Goal: Transaction & Acquisition: Obtain resource

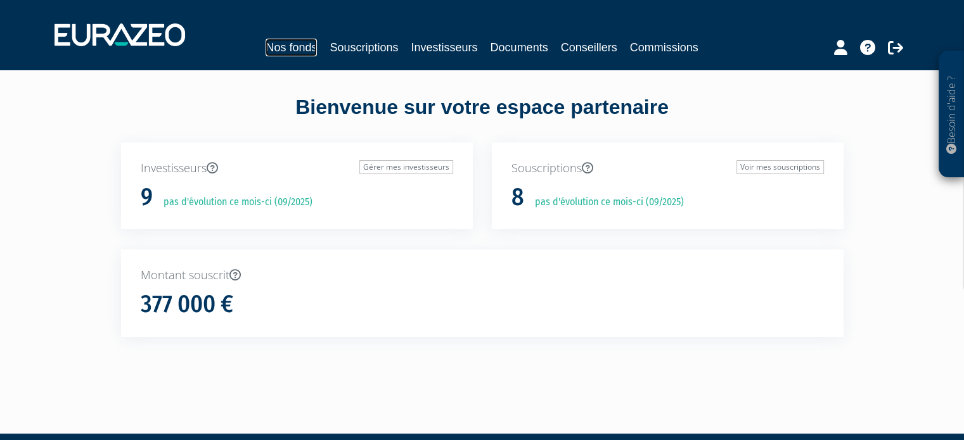
click at [297, 50] on link "Nos fonds" at bounding box center [291, 48] width 51 height 18
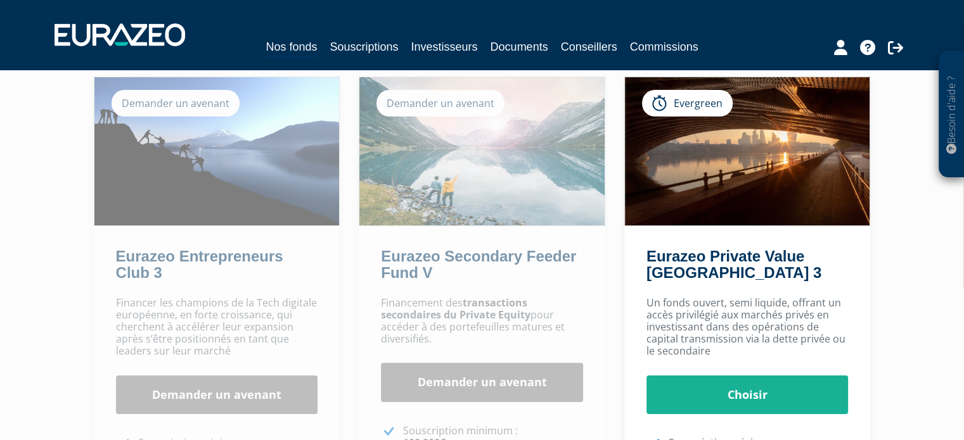
scroll to position [93, 0]
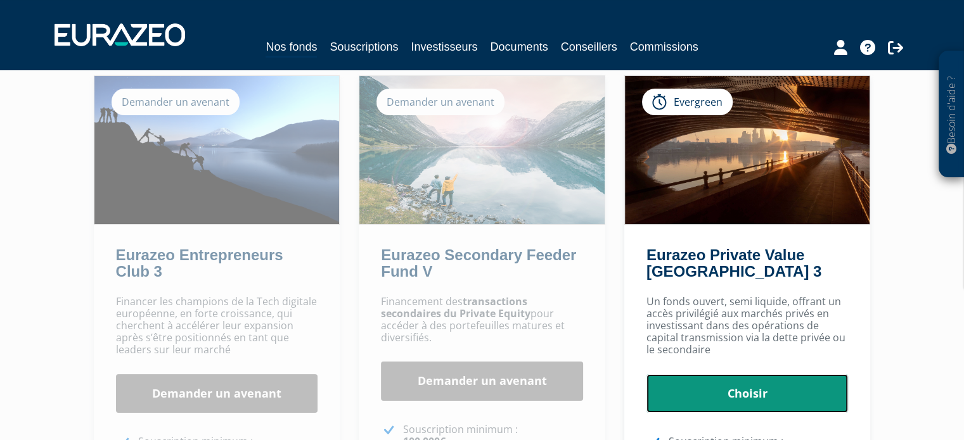
click at [786, 385] on link "Choisir" at bounding box center [747, 393] width 202 height 39
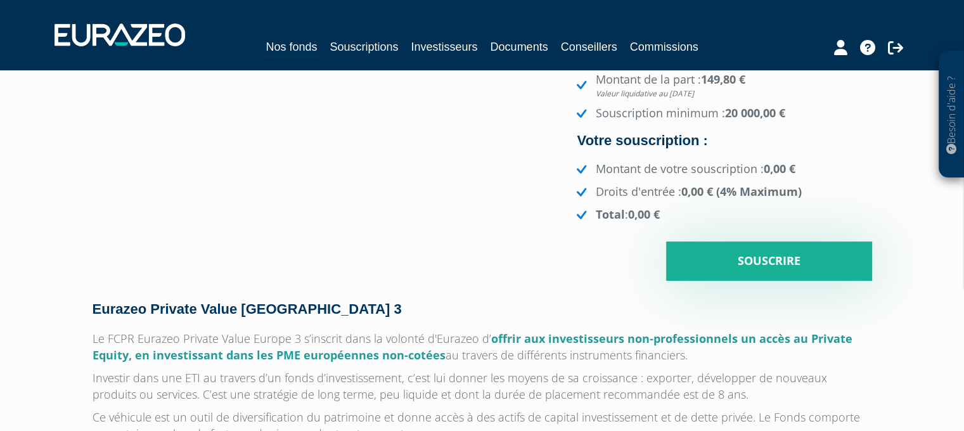
scroll to position [317, 0]
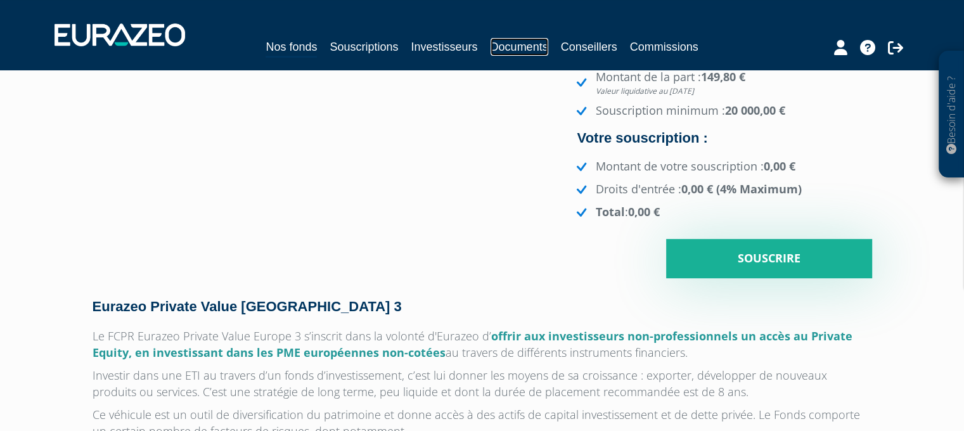
click at [525, 54] on link "Documents" at bounding box center [519, 47] width 58 height 18
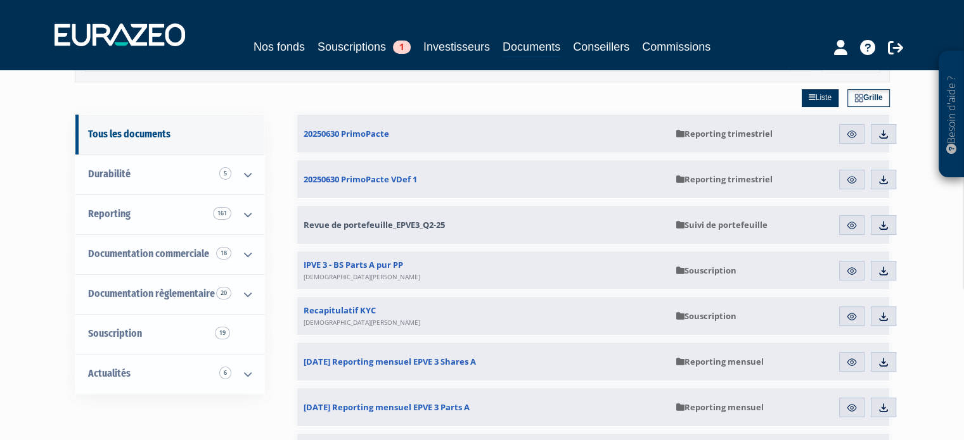
scroll to position [75, 0]
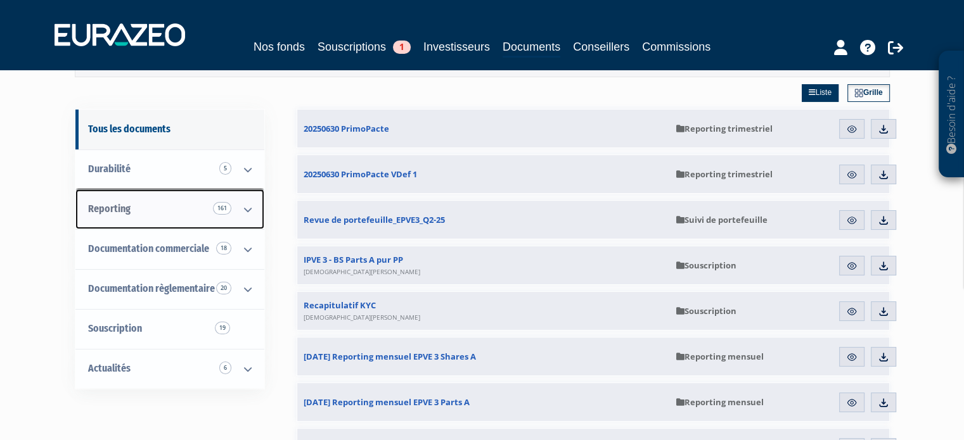
click at [237, 215] on icon at bounding box center [247, 209] width 33 height 39
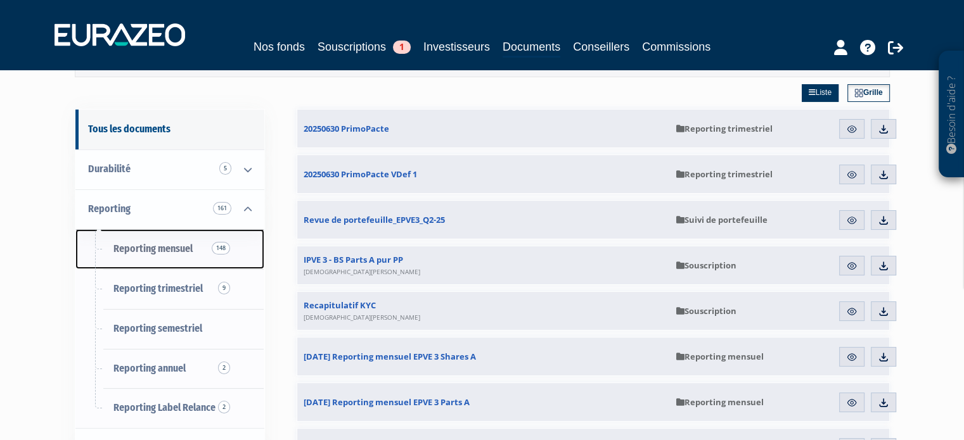
click at [182, 250] on span "Reporting mensuel 148" at bounding box center [152, 249] width 79 height 12
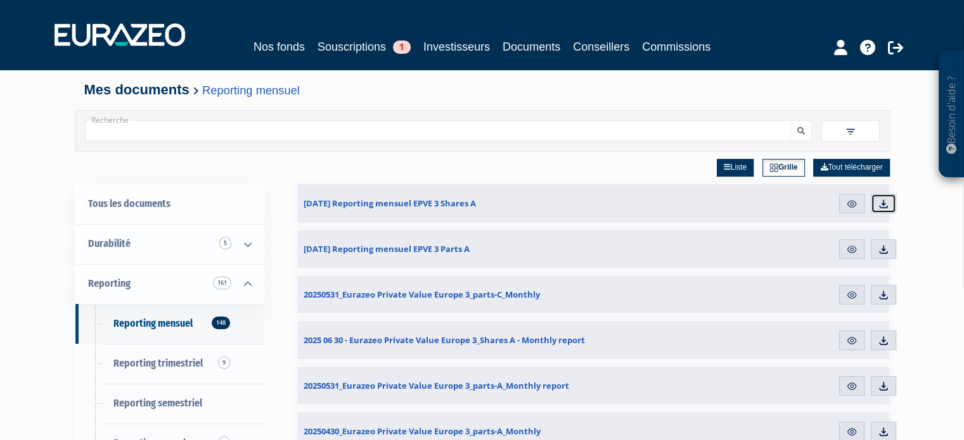
click at [885, 203] on img at bounding box center [883, 203] width 11 height 11
click at [880, 251] on img at bounding box center [883, 249] width 11 height 11
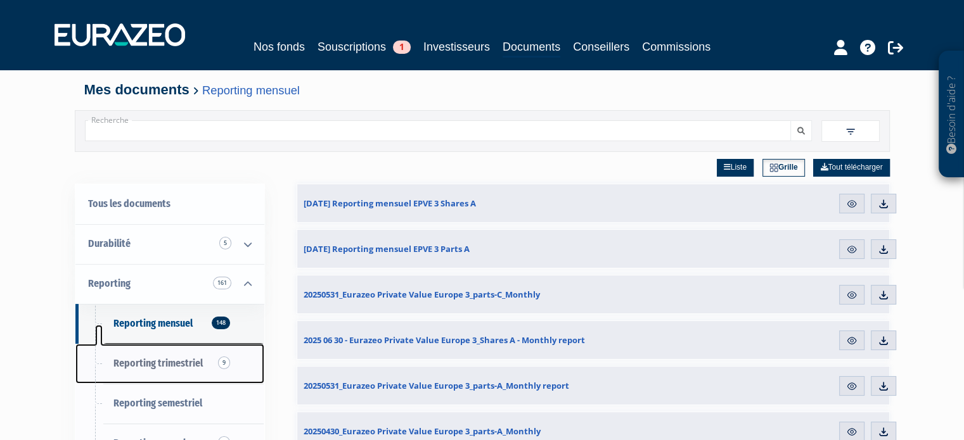
click at [198, 364] on span "Reporting trimestriel 9" at bounding box center [157, 363] width 89 height 12
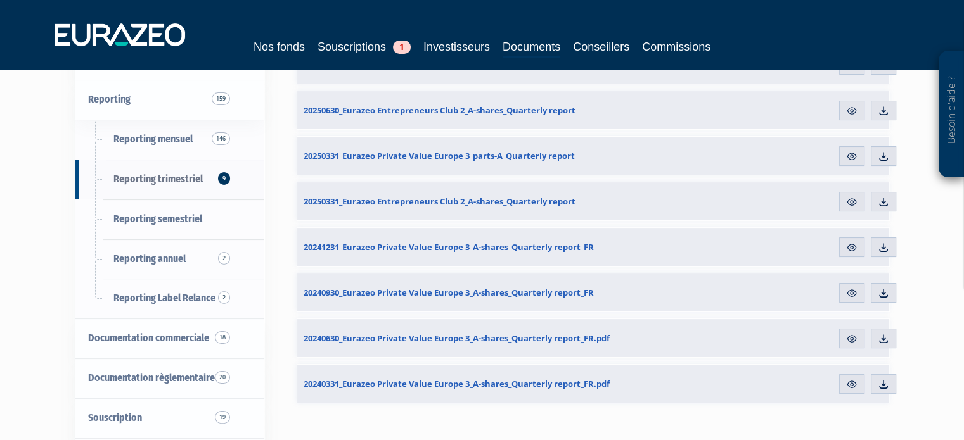
scroll to position [210, 0]
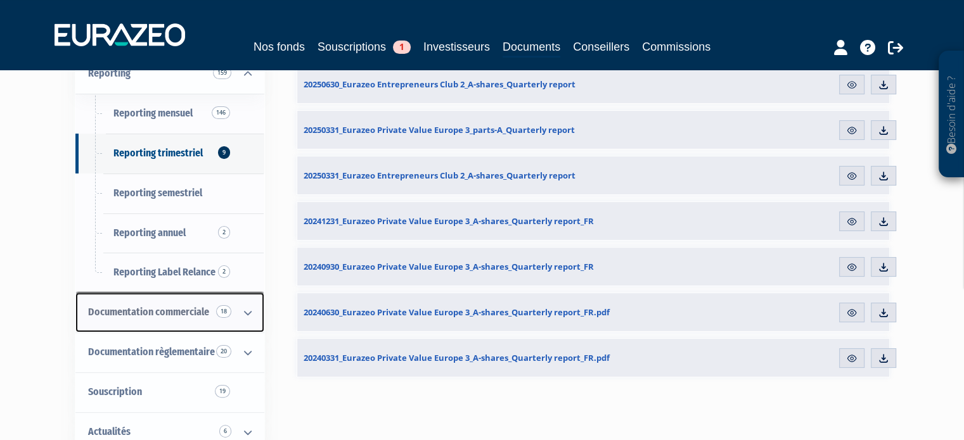
click at [175, 312] on span "Documentation commerciale 18" at bounding box center [148, 312] width 121 height 12
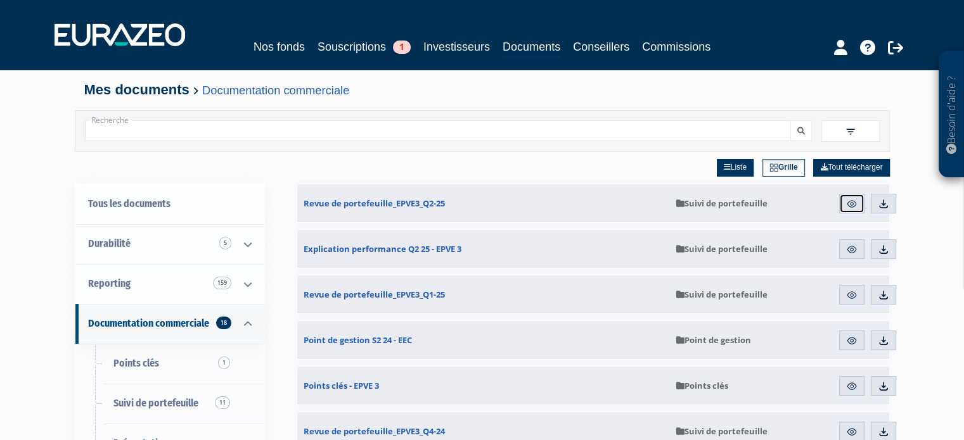
click at [848, 203] on img at bounding box center [851, 203] width 11 height 11
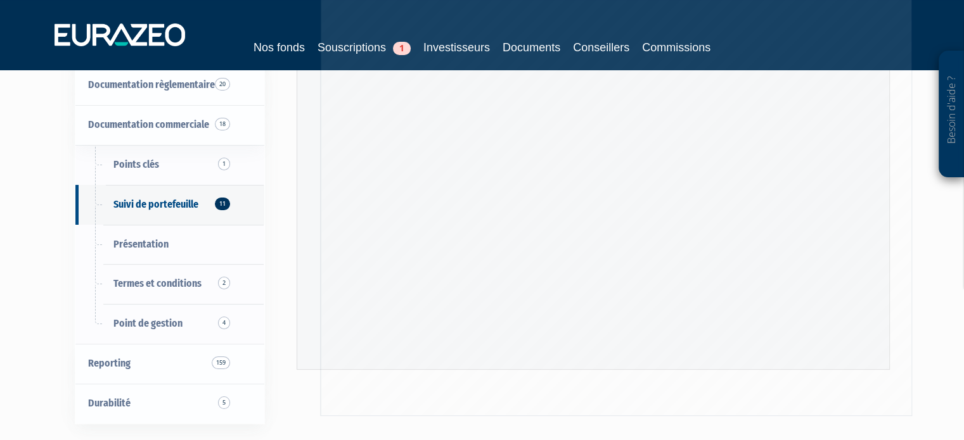
scroll to position [171, 0]
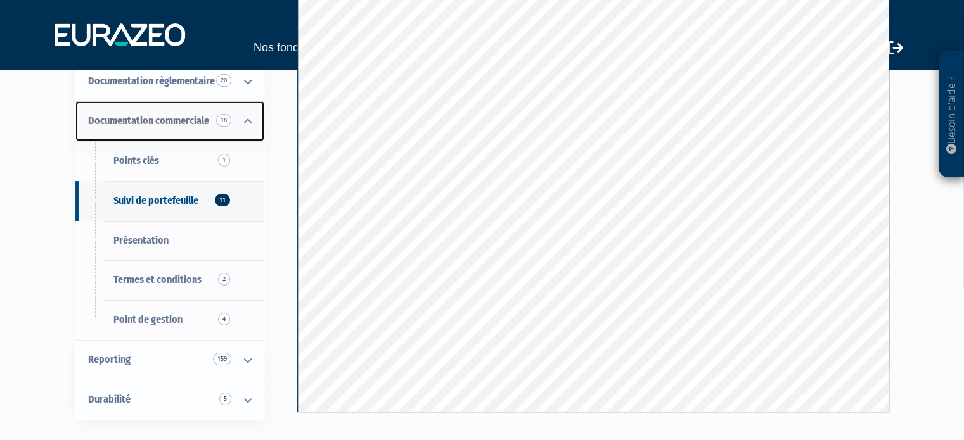
click at [157, 126] on span "Documentation commerciale 18" at bounding box center [148, 121] width 121 height 12
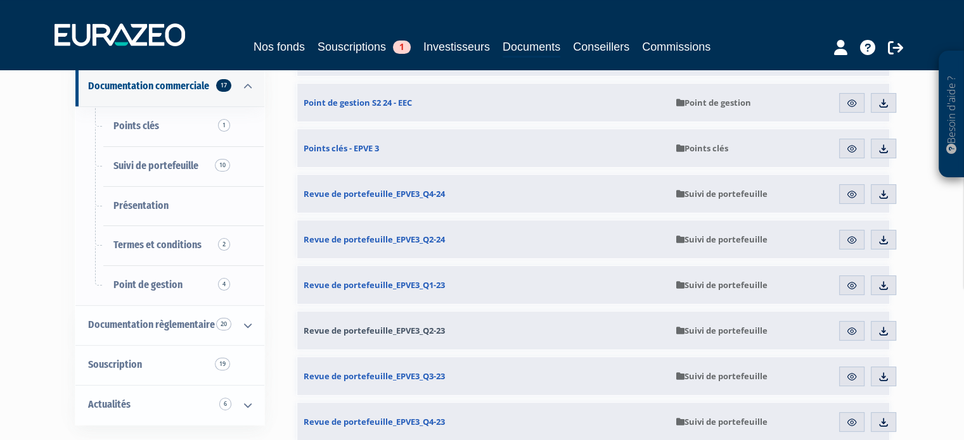
scroll to position [238, 0]
drag, startPoint x: 443, startPoint y: 350, endPoint x: 482, endPoint y: 236, distance: 121.2
click at [482, 236] on div "Revue de portefeuille_EPVE3_Q2-25 [GEOGRAPHIC_DATA] Télécharger Suivi de portef…" at bounding box center [593, 376] width 593 height 861
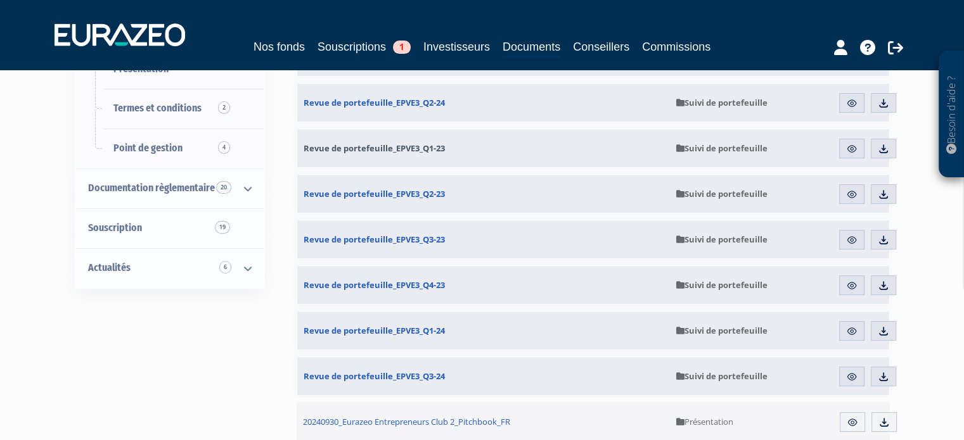
scroll to position [374, 0]
